Goal: Find specific page/section: Find specific page/section

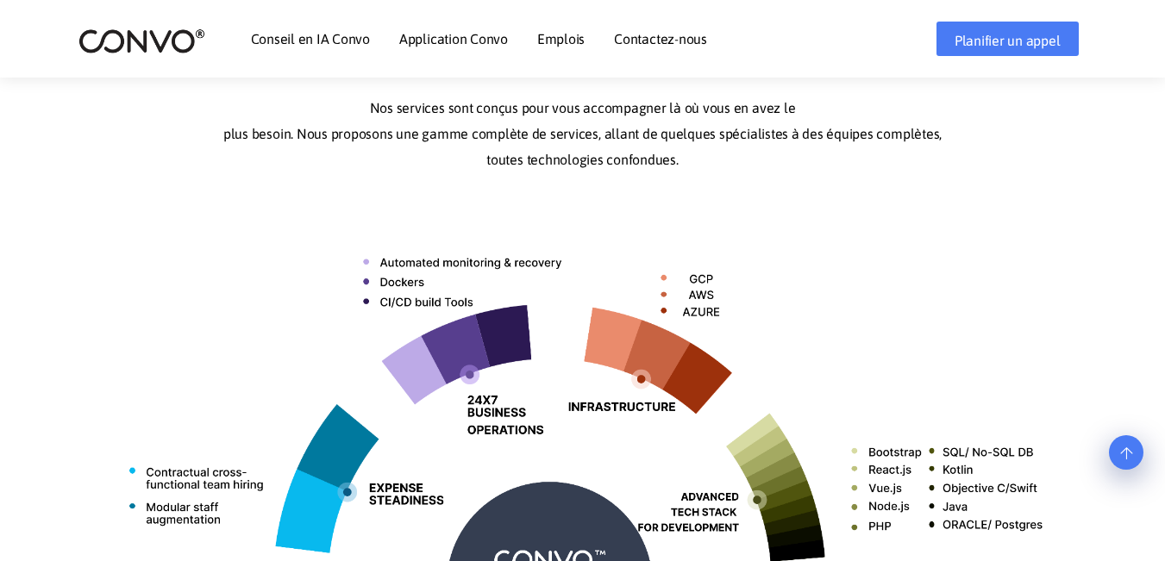
scroll to position [513, 0]
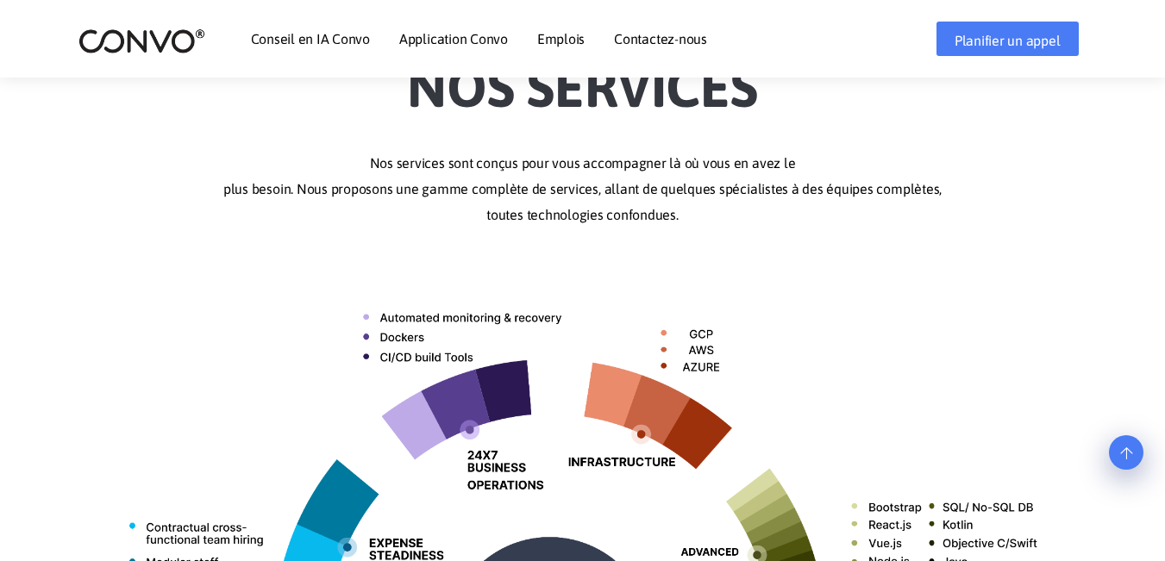
click at [565, 45] on font "Emplois" at bounding box center [560, 39] width 47 height 16
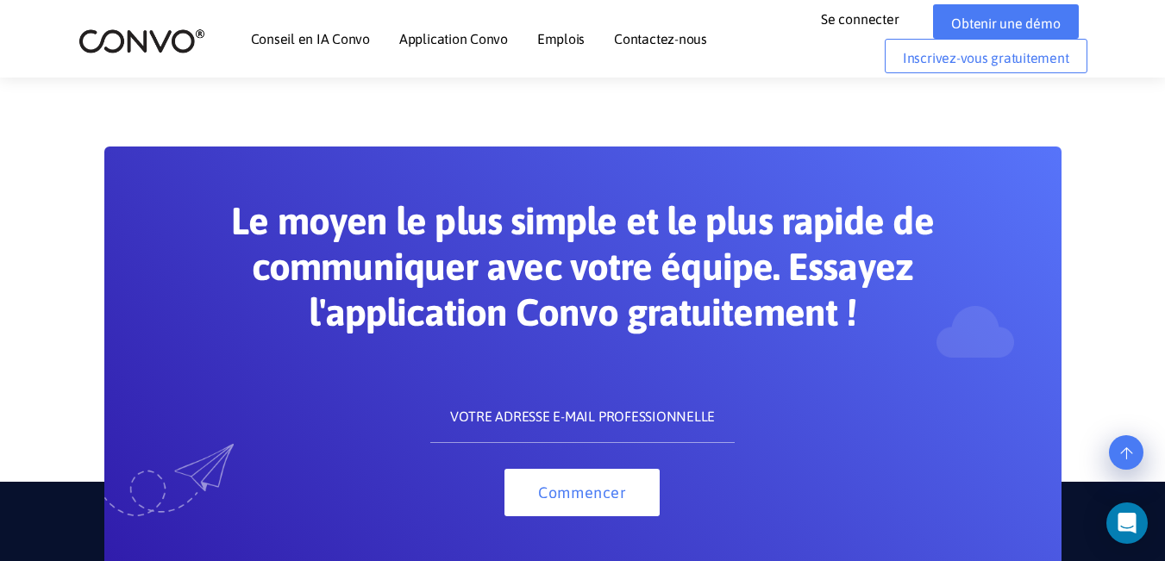
scroll to position [1778, 0]
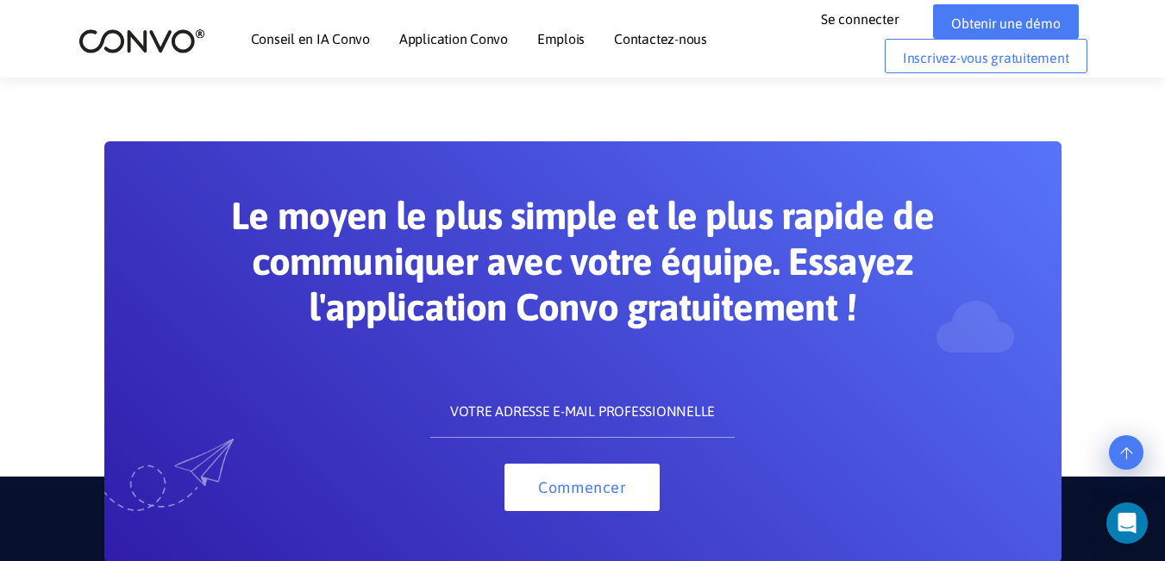
drag, startPoint x: 1176, startPoint y: 47, endPoint x: 1177, endPoint y: 586, distance: 539.8
